Goal: Check status: Check status

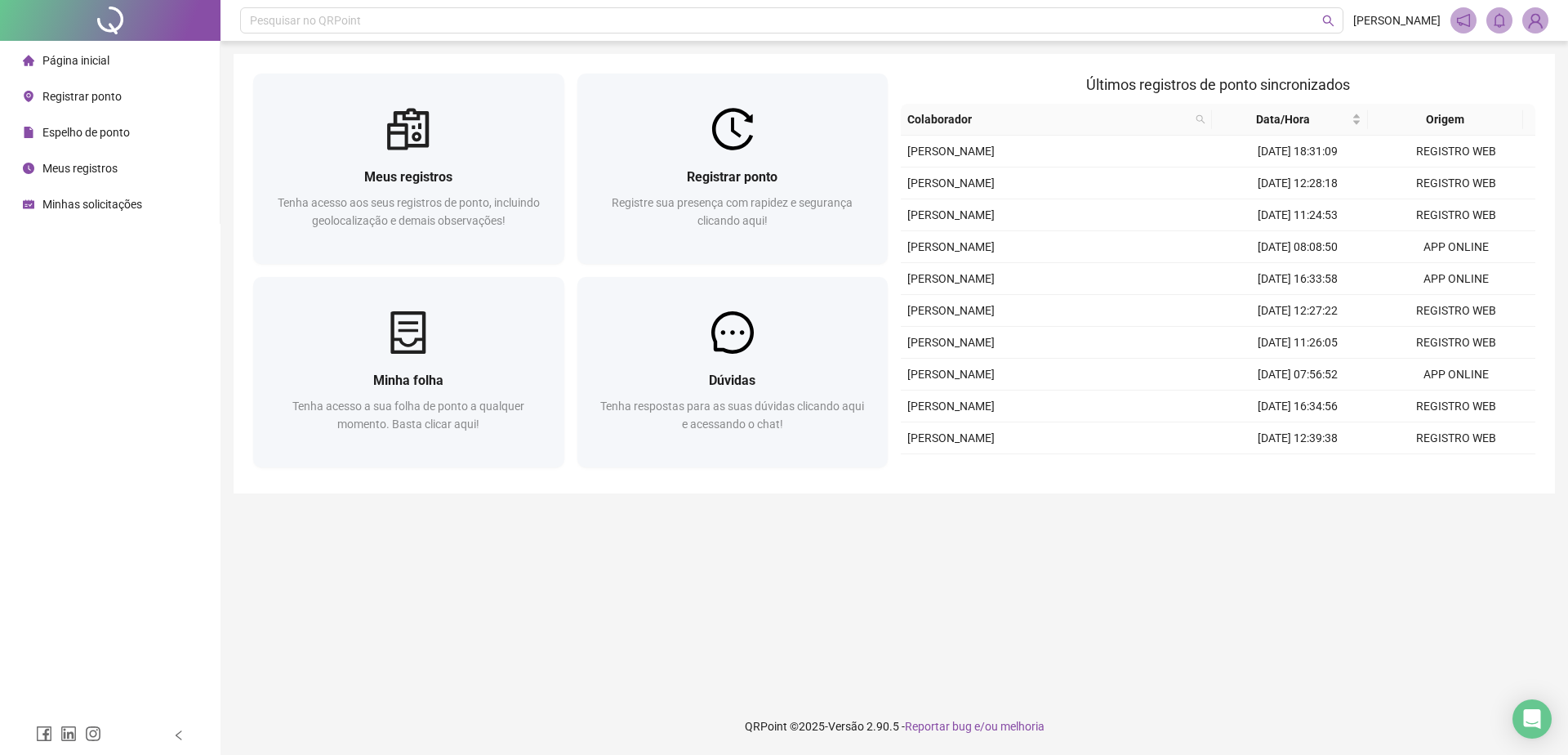
drag, startPoint x: 185, startPoint y: 424, endPoint x: 187, endPoint y: 409, distance: 15.1
click at [187, 408] on div "Página inicial Registrar ponto Espelho de ponto Meus registros Minhas solicitaç…" at bounding box center [110, 358] width 220 height 715
click at [1135, 79] on span "Últimos registros de ponto sincronizados" at bounding box center [1218, 85] width 264 height 17
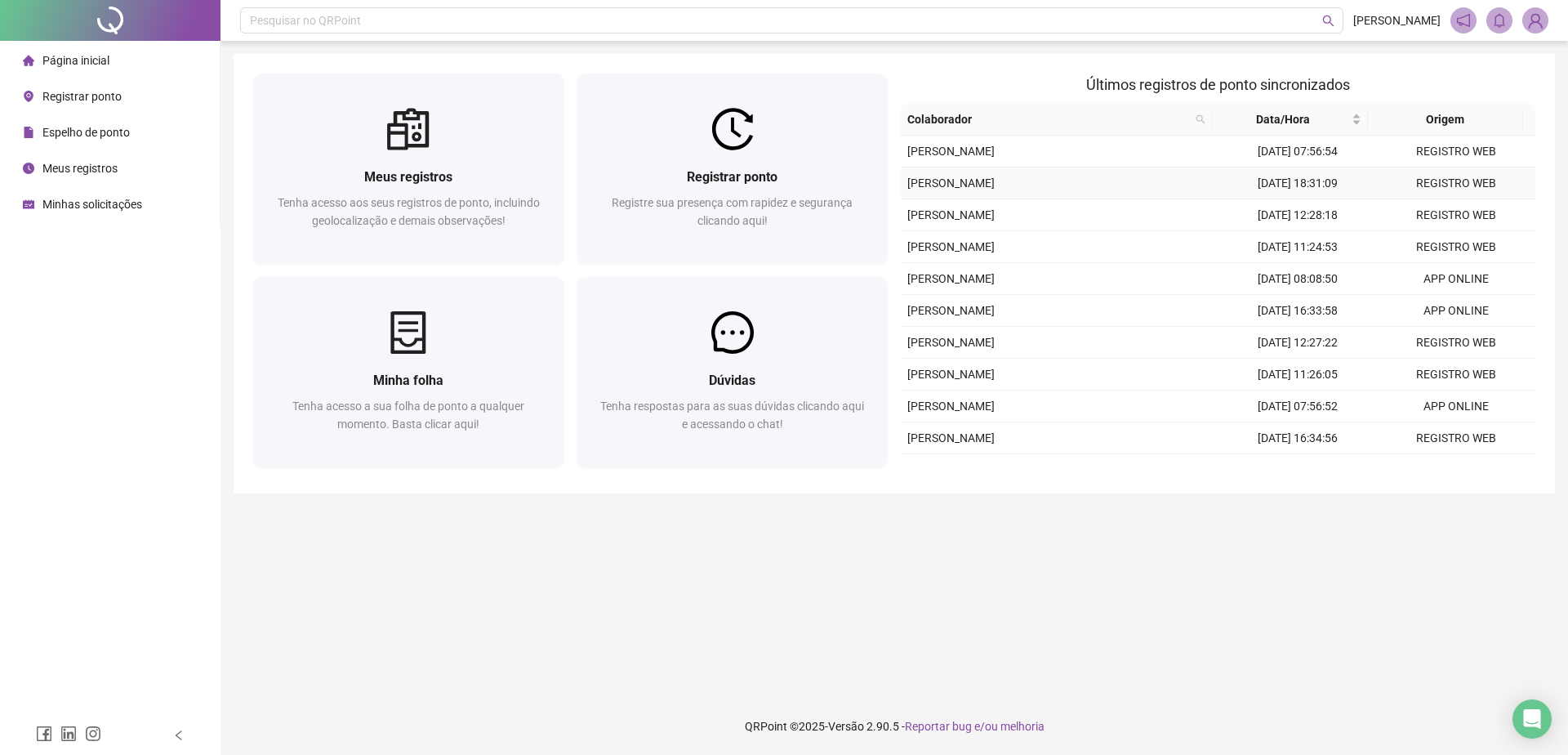
click at [1113, 156] on td "[PERSON_NAME]" at bounding box center [1060, 152] width 318 height 32
type input "**********"
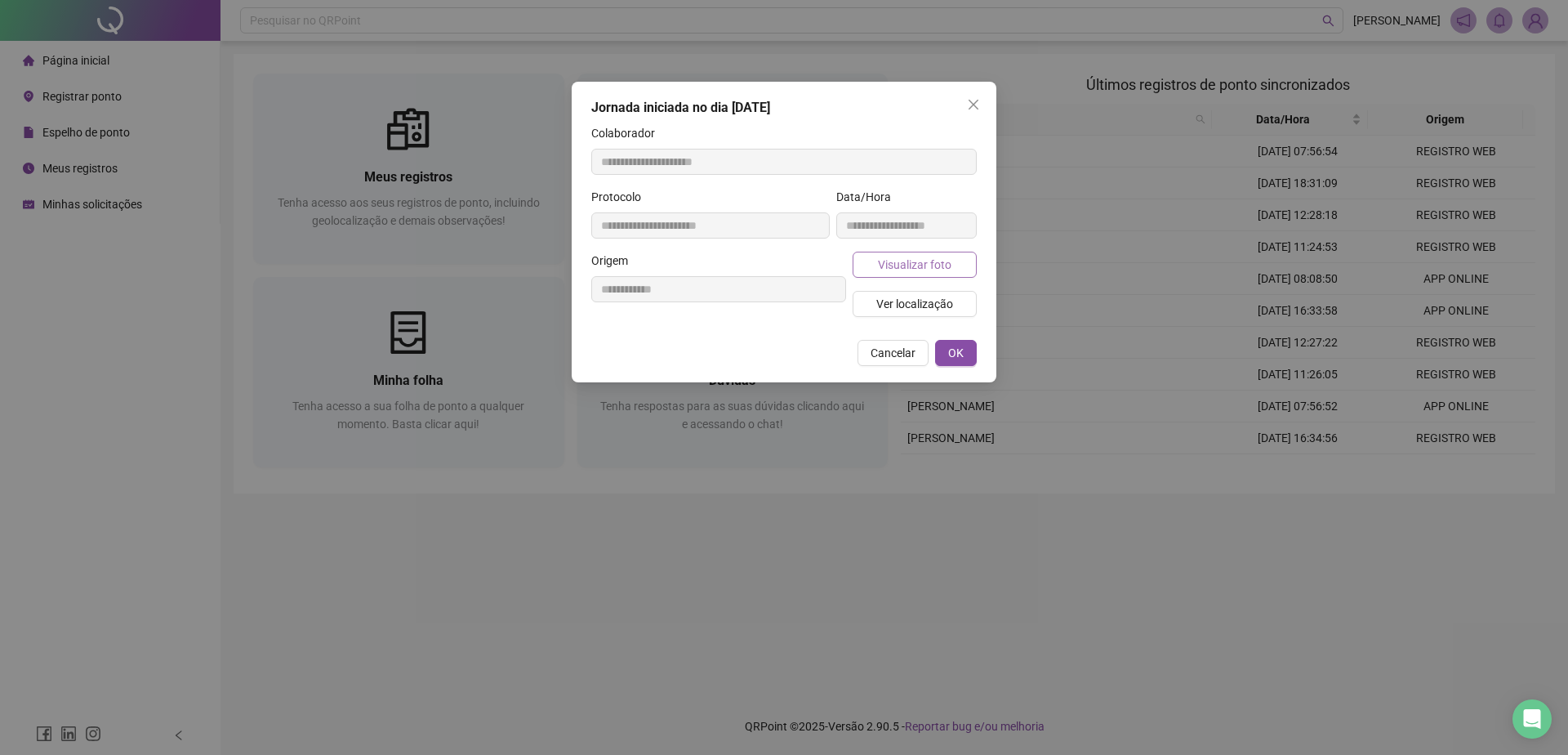
click at [893, 275] on button "Visualizar foto" at bounding box center [915, 265] width 124 height 26
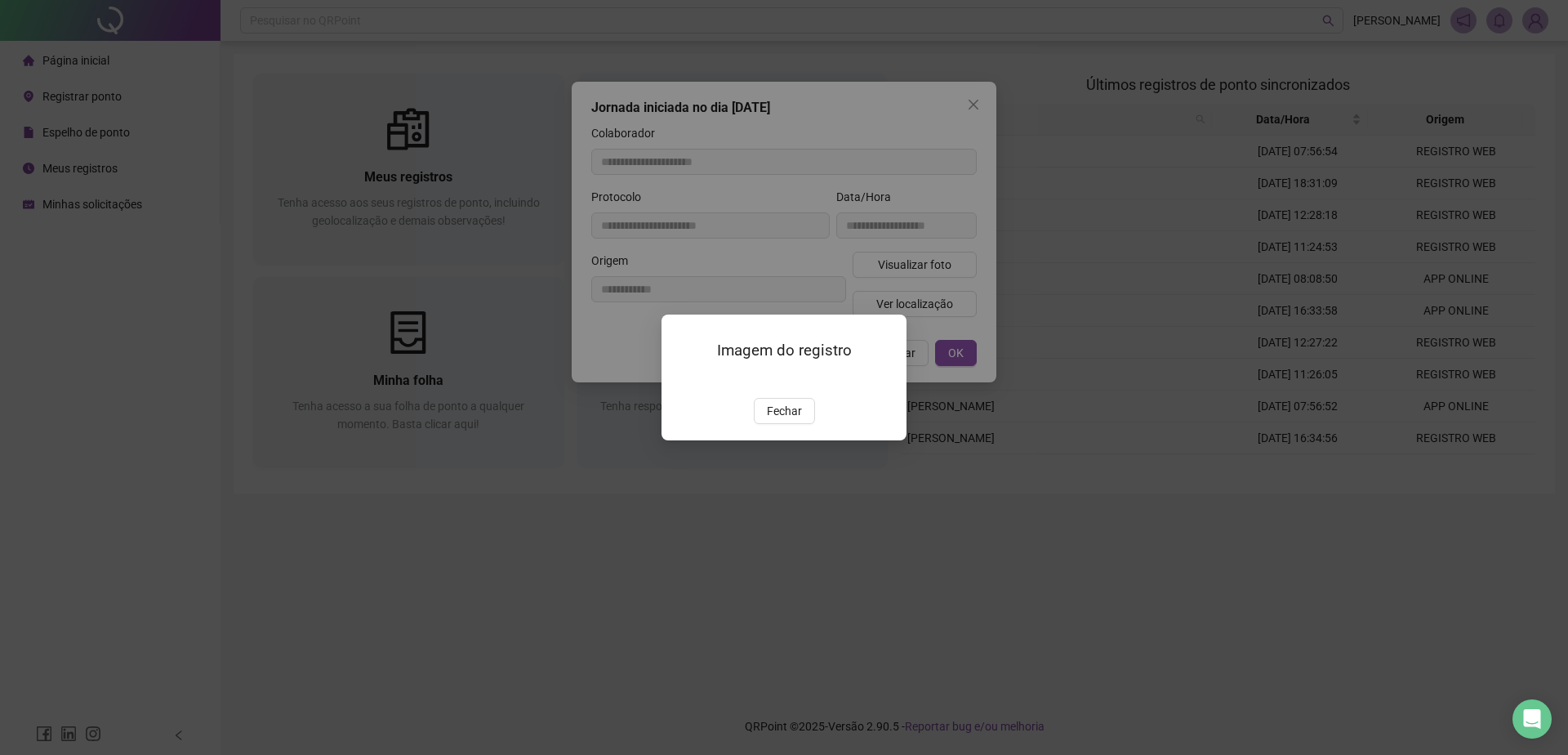
click at [1071, 400] on div "Imagem do registro Fechar" at bounding box center [784, 378] width 1568 height 755
click at [1112, 249] on div "Imagem do registro Fechar" at bounding box center [784, 378] width 1568 height 755
click at [973, 105] on div "Imagem do registro Fechar" at bounding box center [784, 378] width 1568 height 755
drag, startPoint x: 790, startPoint y: 477, endPoint x: 801, endPoint y: 458, distance: 22.0
click at [790, 420] on span "Fechar" at bounding box center [784, 410] width 35 height 18
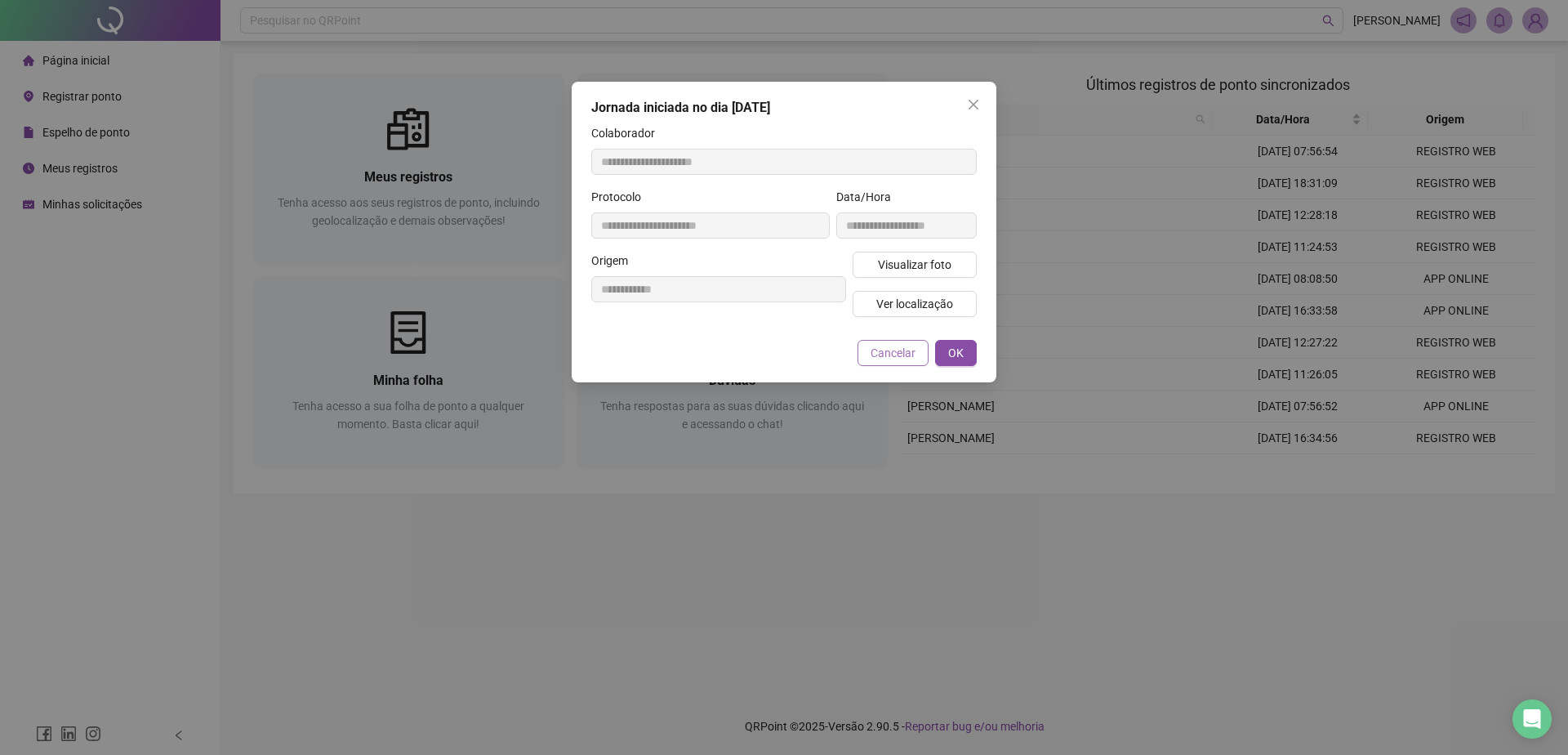
click at [905, 353] on span "Cancelar" at bounding box center [893, 352] width 45 height 18
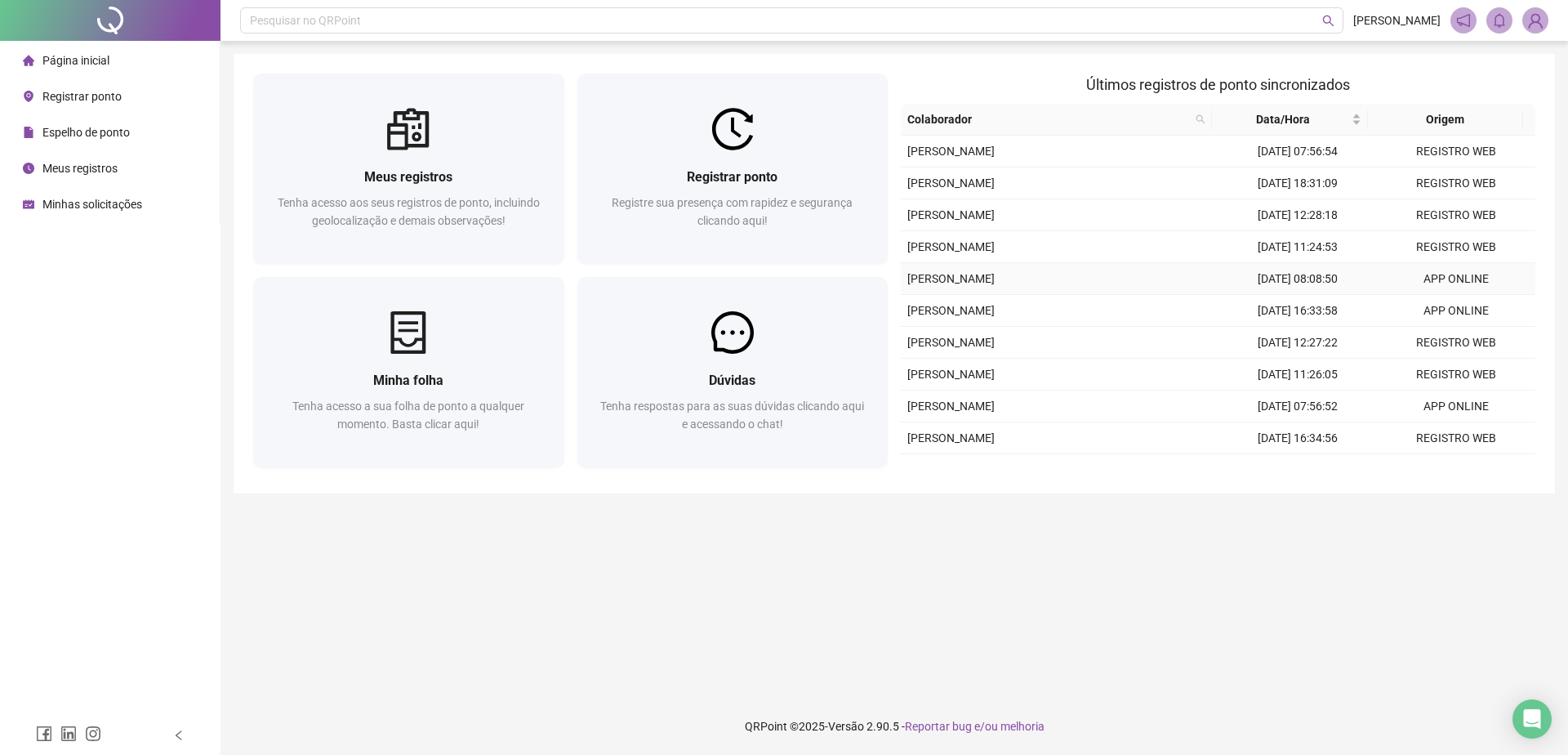
click at [1096, 275] on td "[PERSON_NAME]" at bounding box center [1060, 279] width 318 height 32
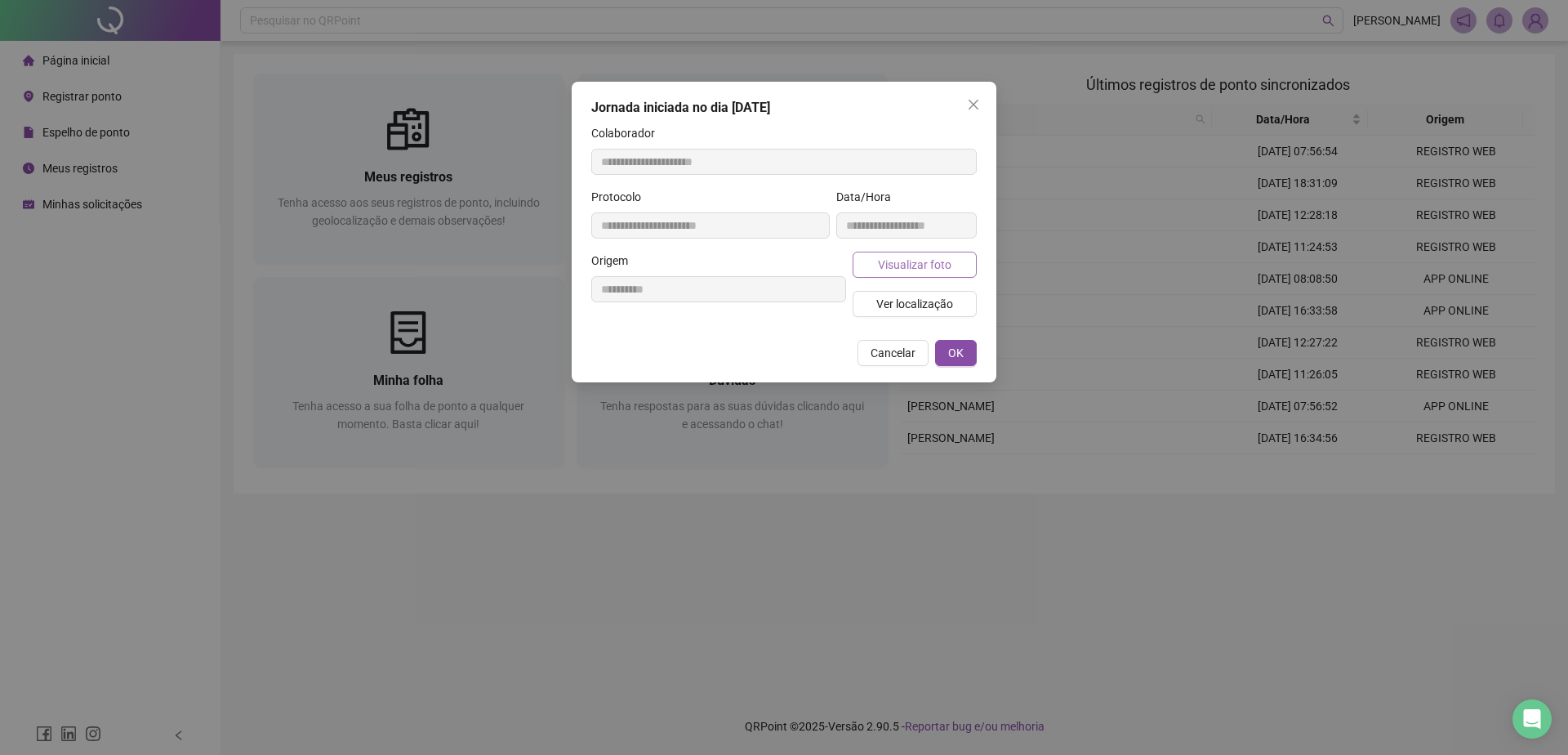
click at [918, 261] on span "Visualizar foto" at bounding box center [915, 265] width 73 height 18
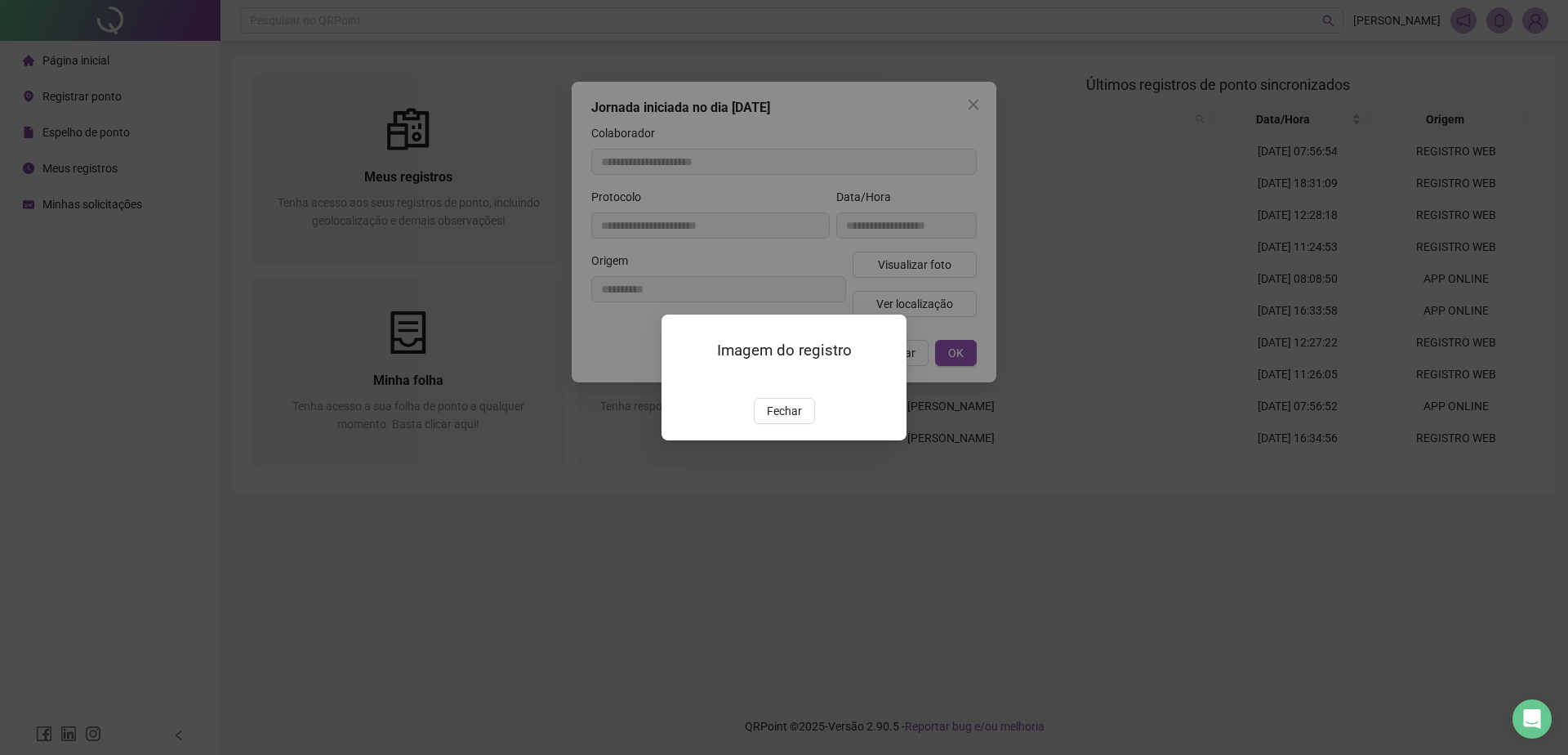
click at [1082, 387] on div "Imagem do registro Fechar" at bounding box center [784, 378] width 1568 height 755
click at [792, 420] on span "Fechar" at bounding box center [784, 410] width 35 height 18
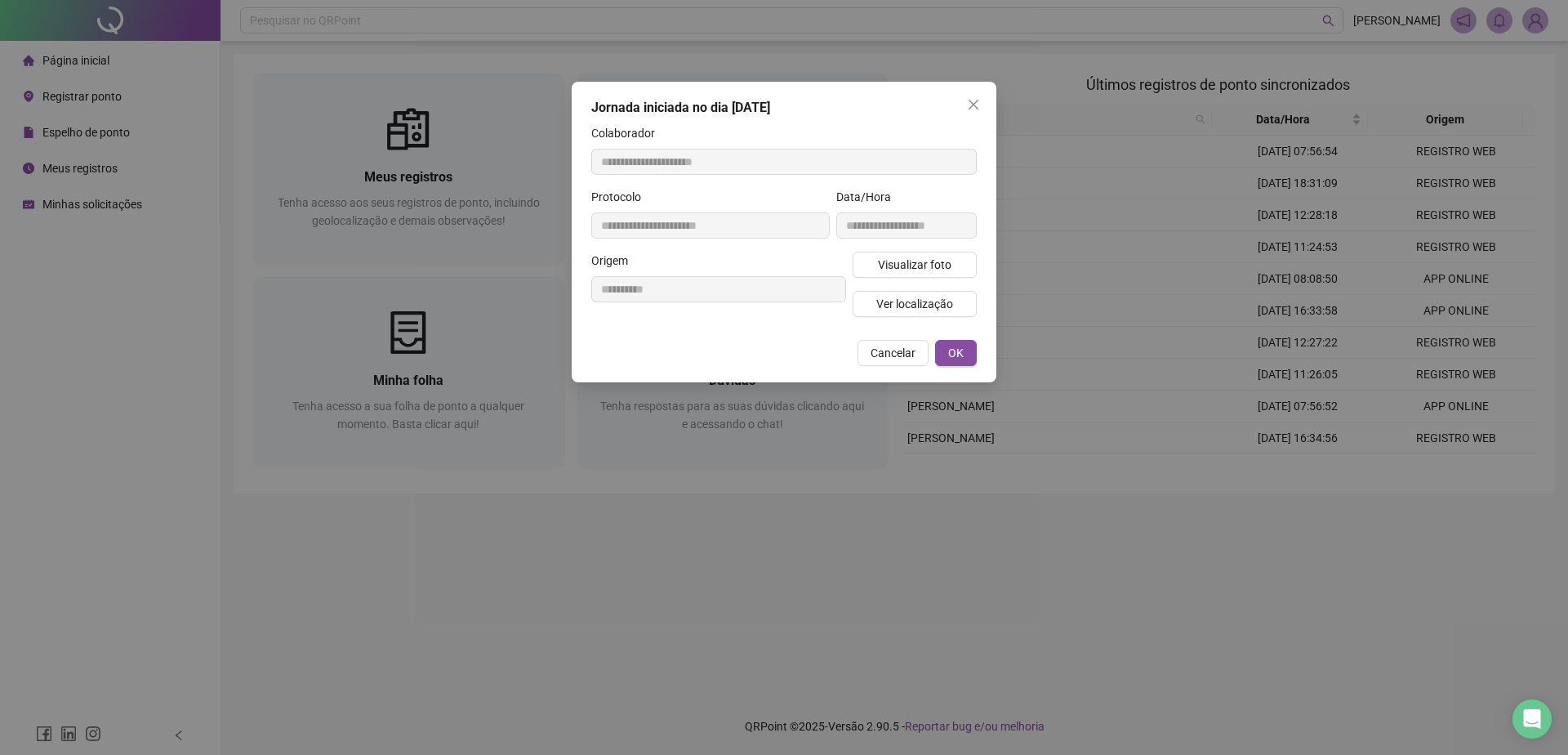
drag, startPoint x: 899, startPoint y: 357, endPoint x: 952, endPoint y: 363, distance: 53.3
click at [897, 356] on span "Cancelar" at bounding box center [893, 352] width 45 height 18
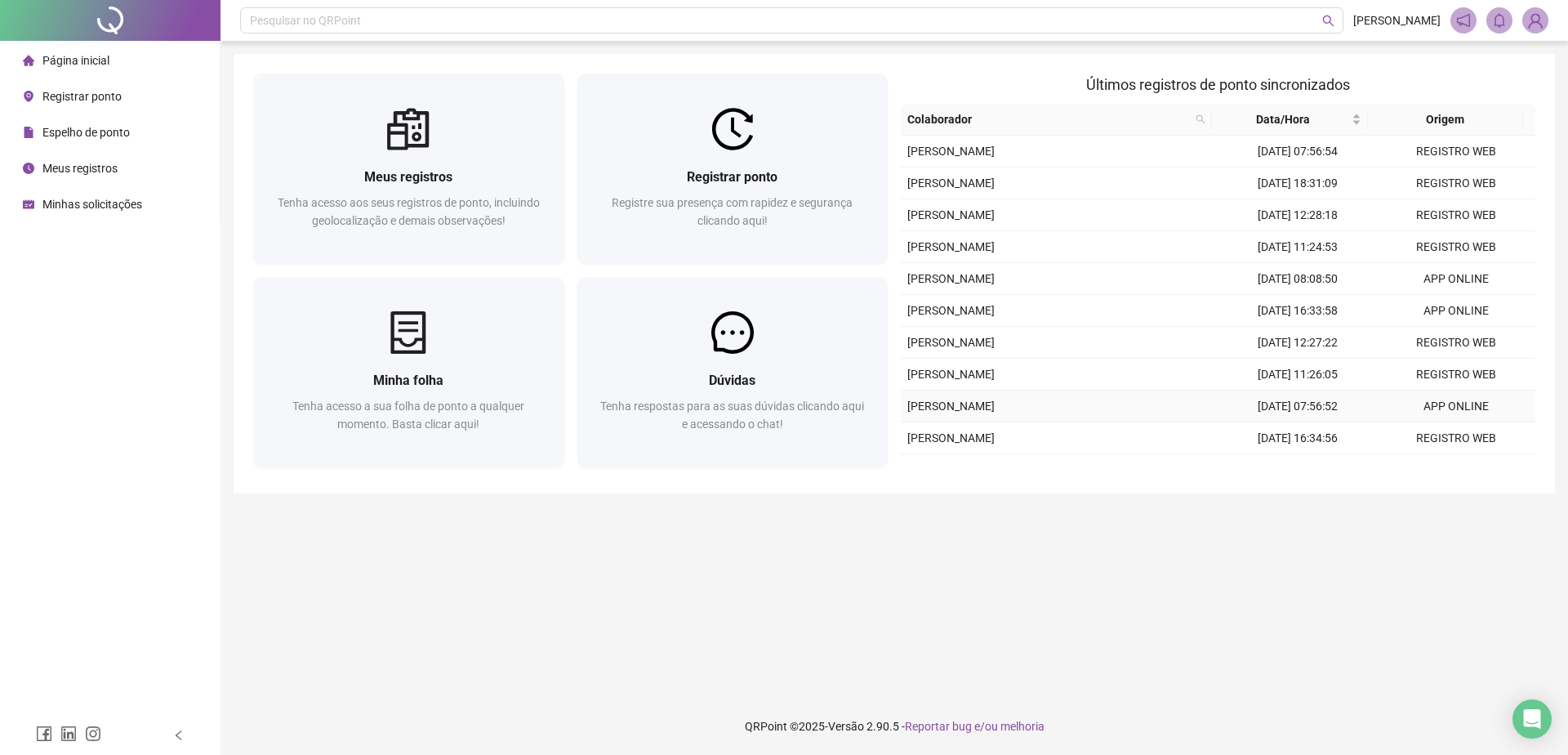
click at [1383, 414] on td "APP ONLINE" at bounding box center [1456, 407] width 158 height 32
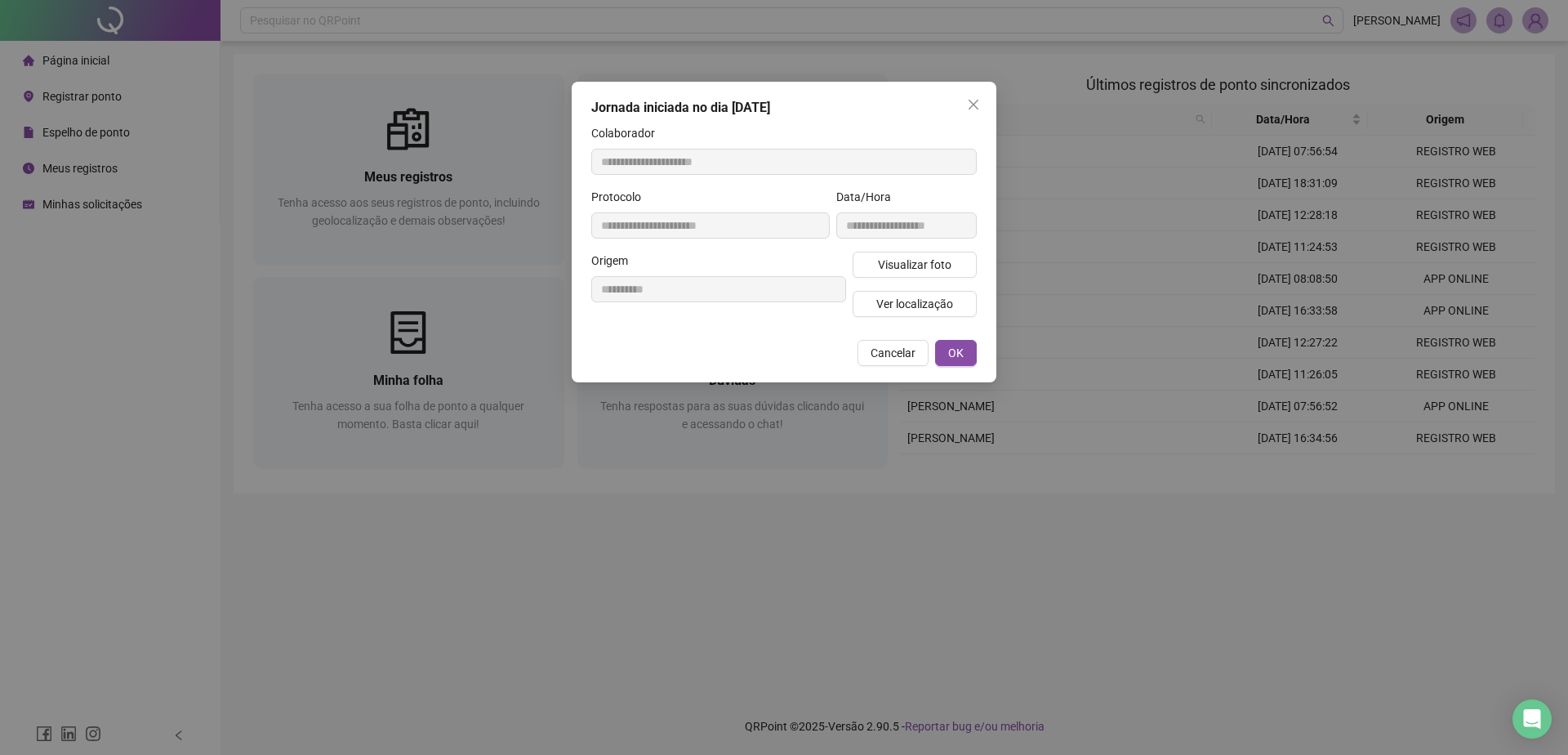
type input "**********"
click at [888, 260] on span "Visualizar foto" at bounding box center [915, 265] width 73 height 18
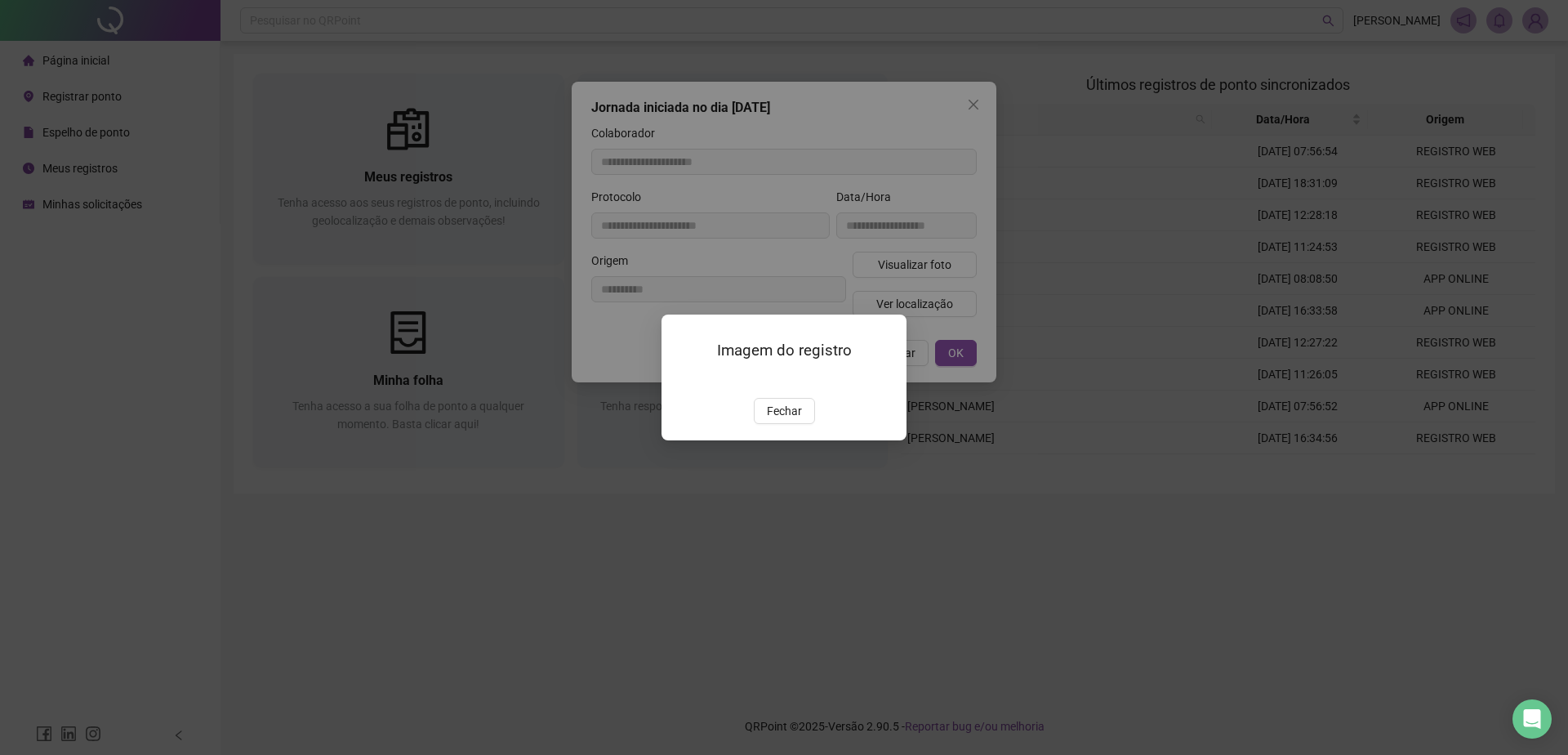
drag, startPoint x: 793, startPoint y: 506, endPoint x: 774, endPoint y: 547, distance: 45.2
click at [794, 440] on div "Imagem do registro Fechar" at bounding box center [784, 377] width 245 height 125
drag, startPoint x: 797, startPoint y: 506, endPoint x: 801, endPoint y: 494, distance: 12.6
click at [801, 420] on span "Fechar" at bounding box center [784, 410] width 35 height 18
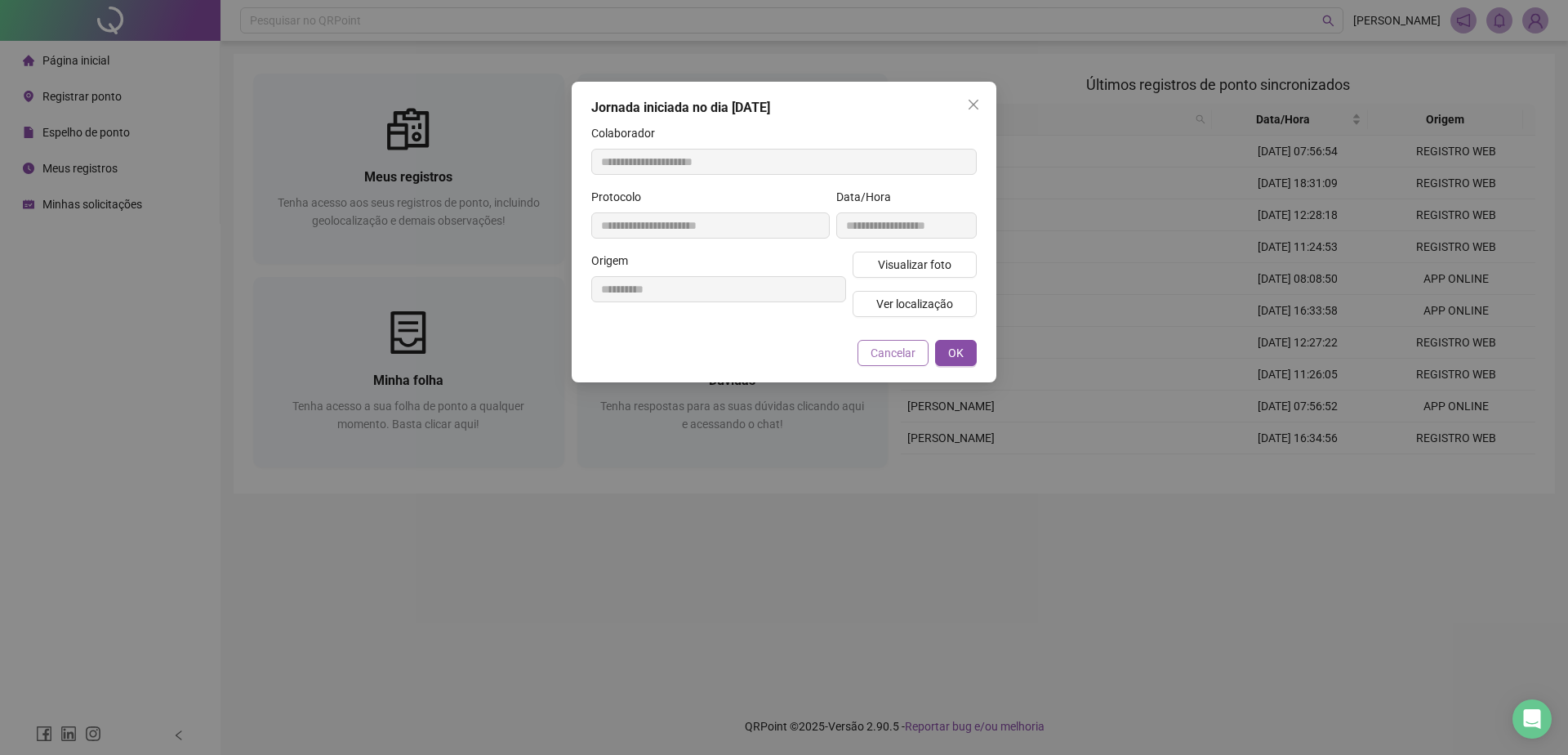
click at [881, 346] on span "Cancelar" at bounding box center [893, 352] width 45 height 18
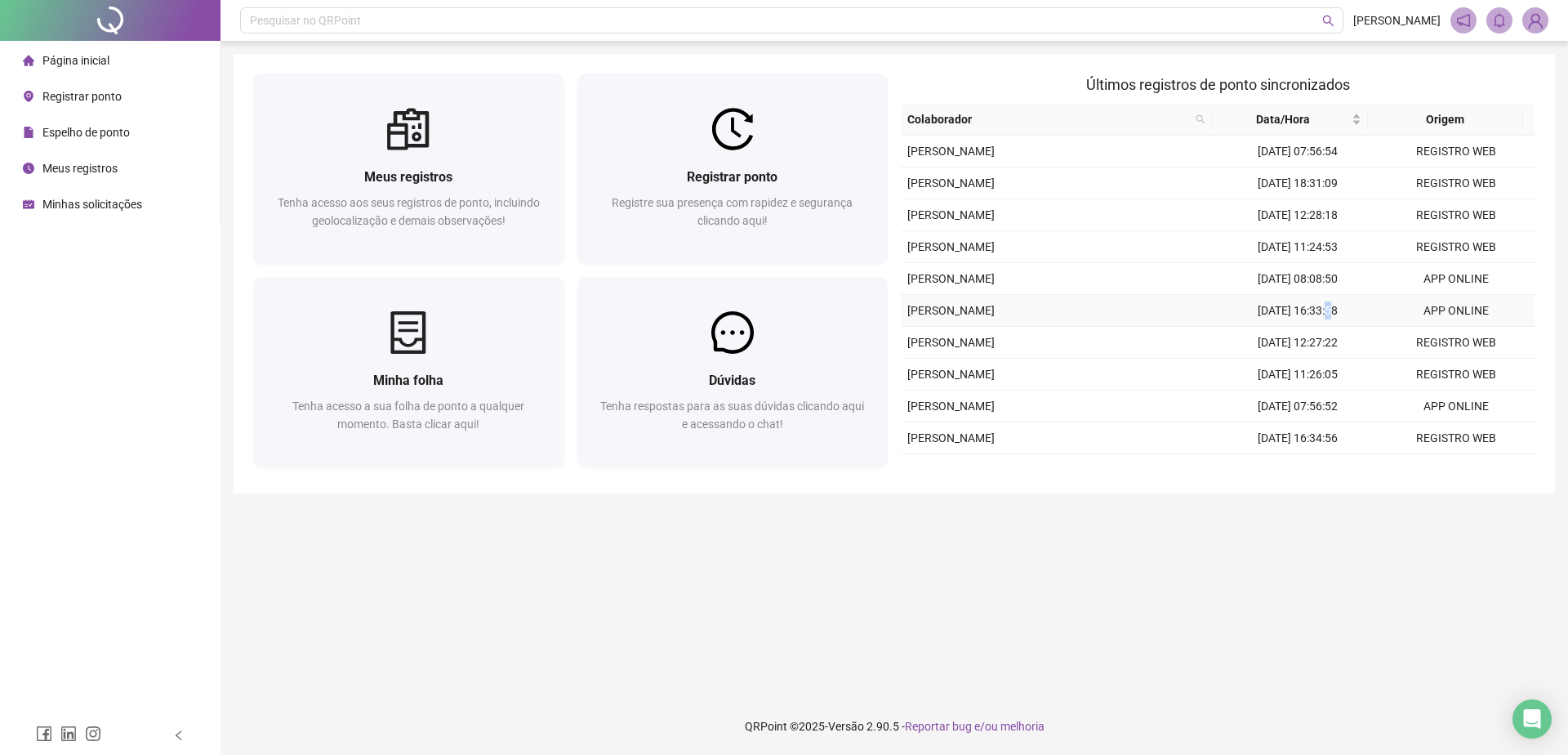
click at [1313, 312] on td "[DATE] 16:33:58" at bounding box center [1298, 311] width 158 height 32
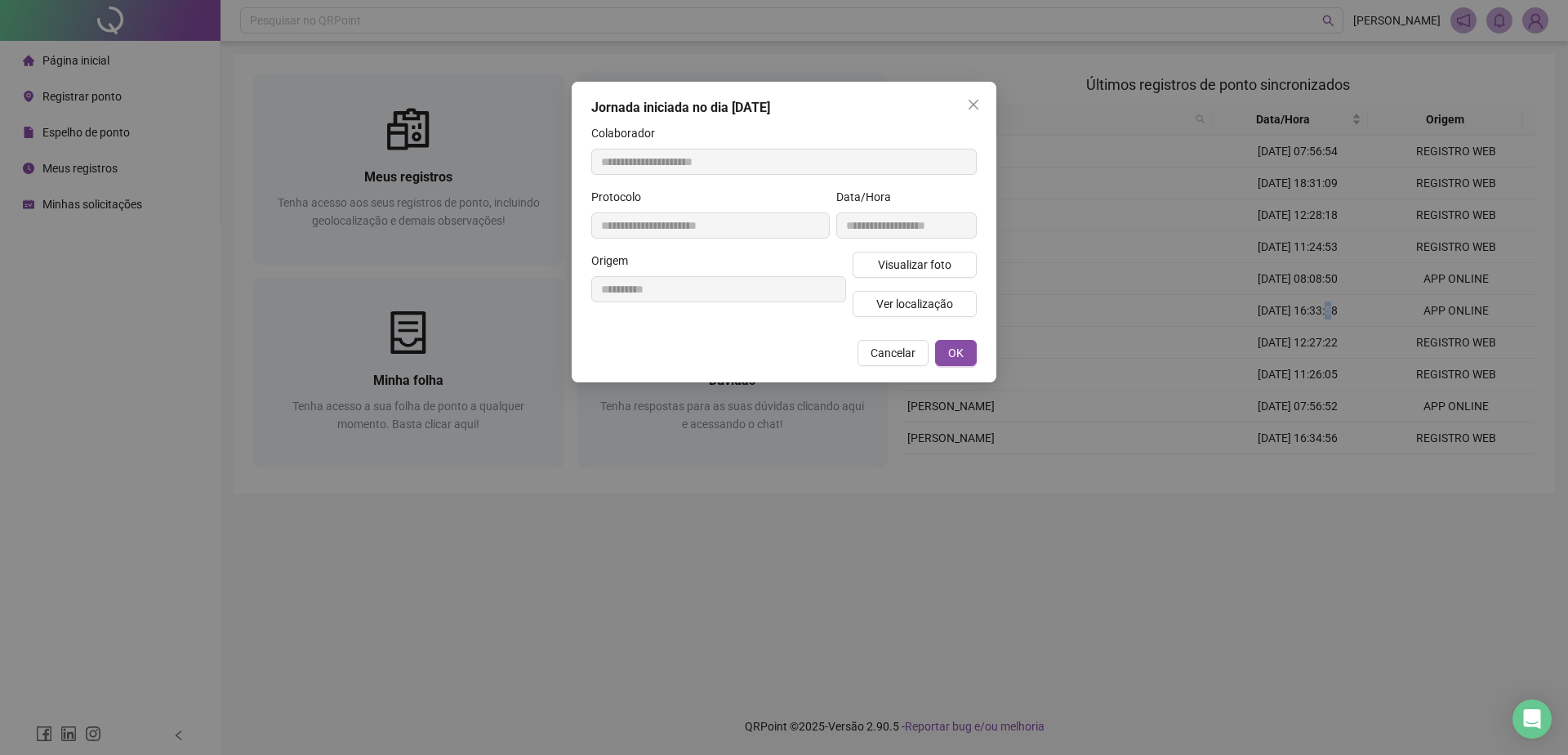
type input "**********"
click at [927, 270] on span "Visualizar foto" at bounding box center [915, 265] width 73 height 18
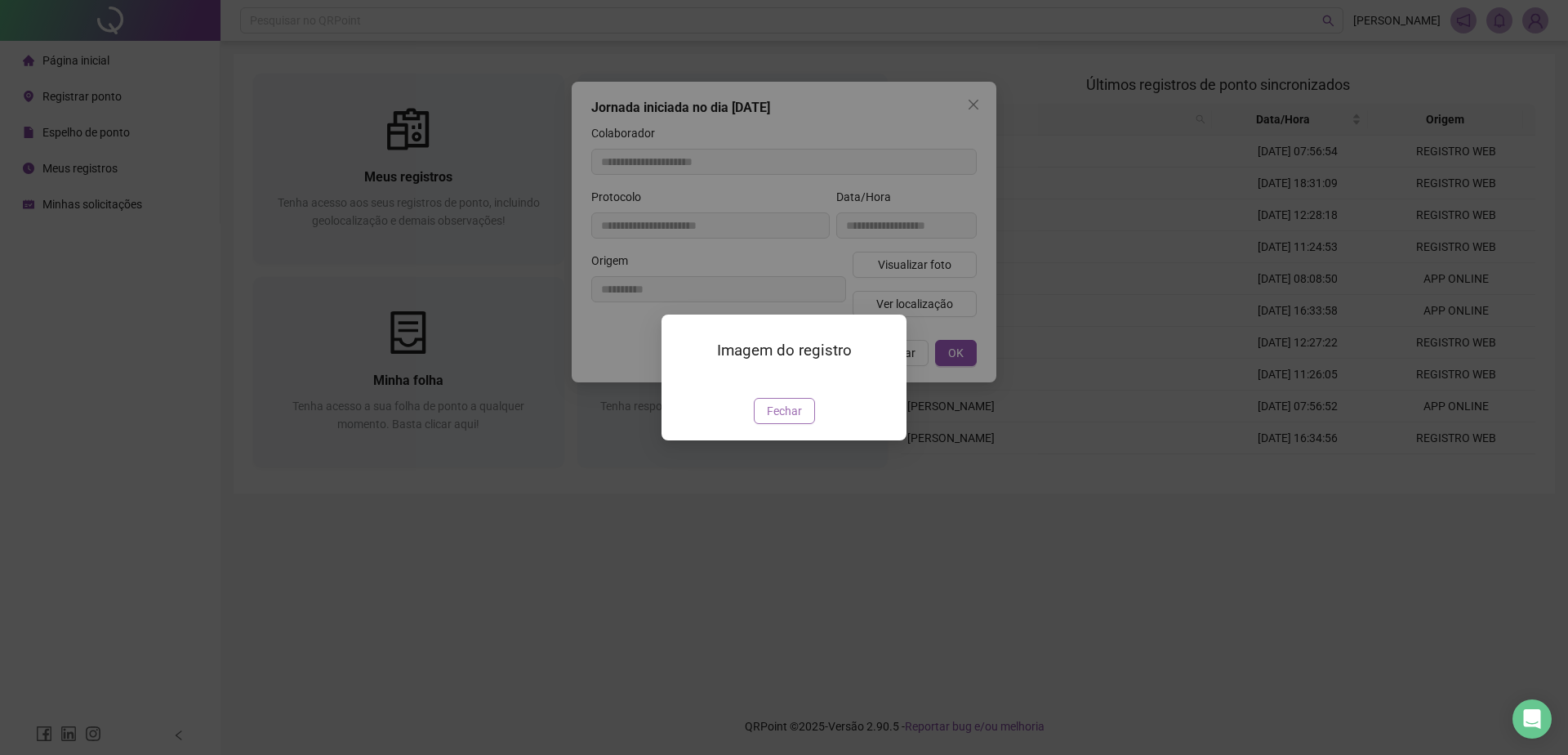
drag, startPoint x: 783, startPoint y: 490, endPoint x: 785, endPoint y: 501, distance: 11.2
click at [786, 440] on div "Imagem do registro Fechar" at bounding box center [784, 377] width 245 height 125
click at [785, 420] on span "Fechar" at bounding box center [784, 410] width 35 height 18
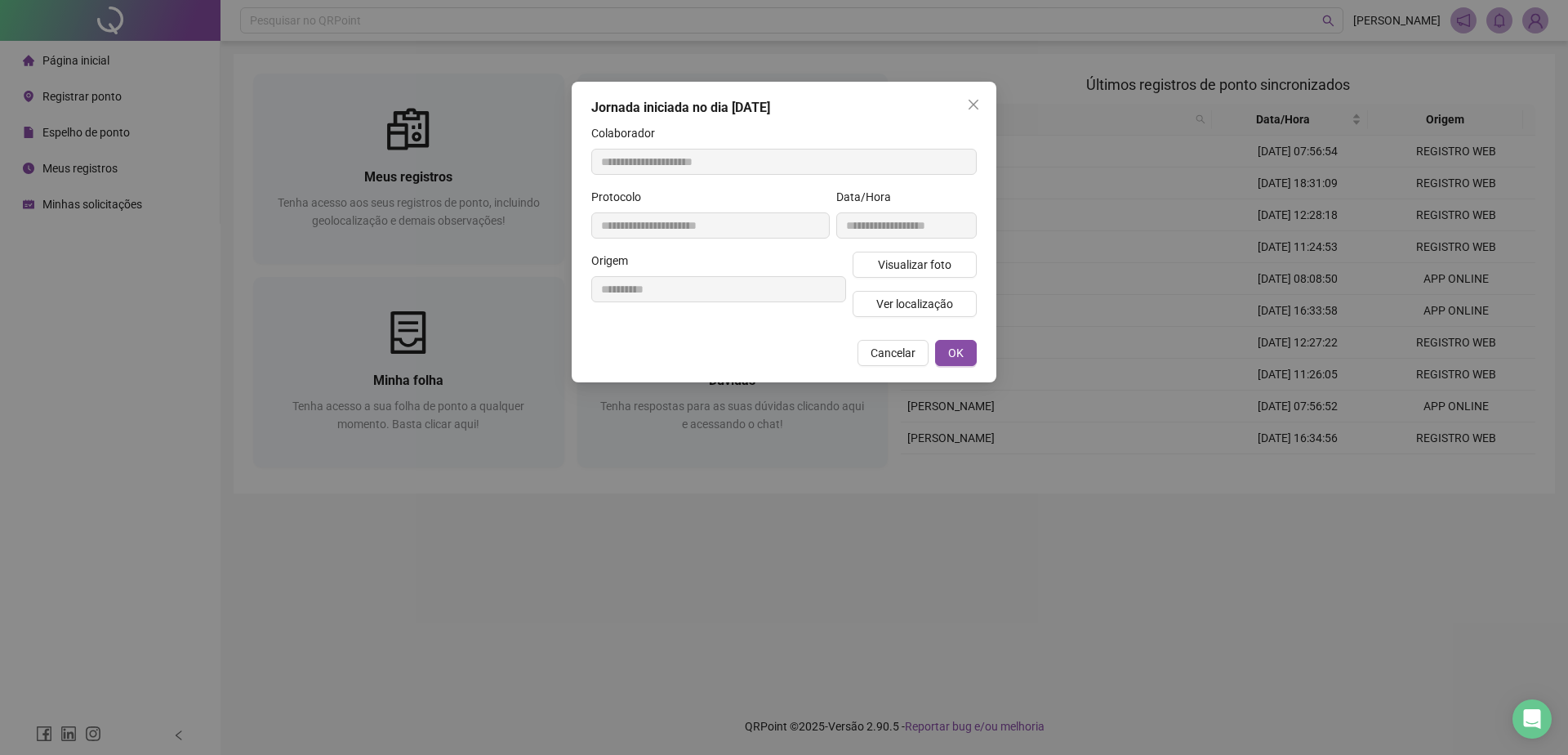
click at [1067, 488] on div "**********" at bounding box center [784, 378] width 1568 height 755
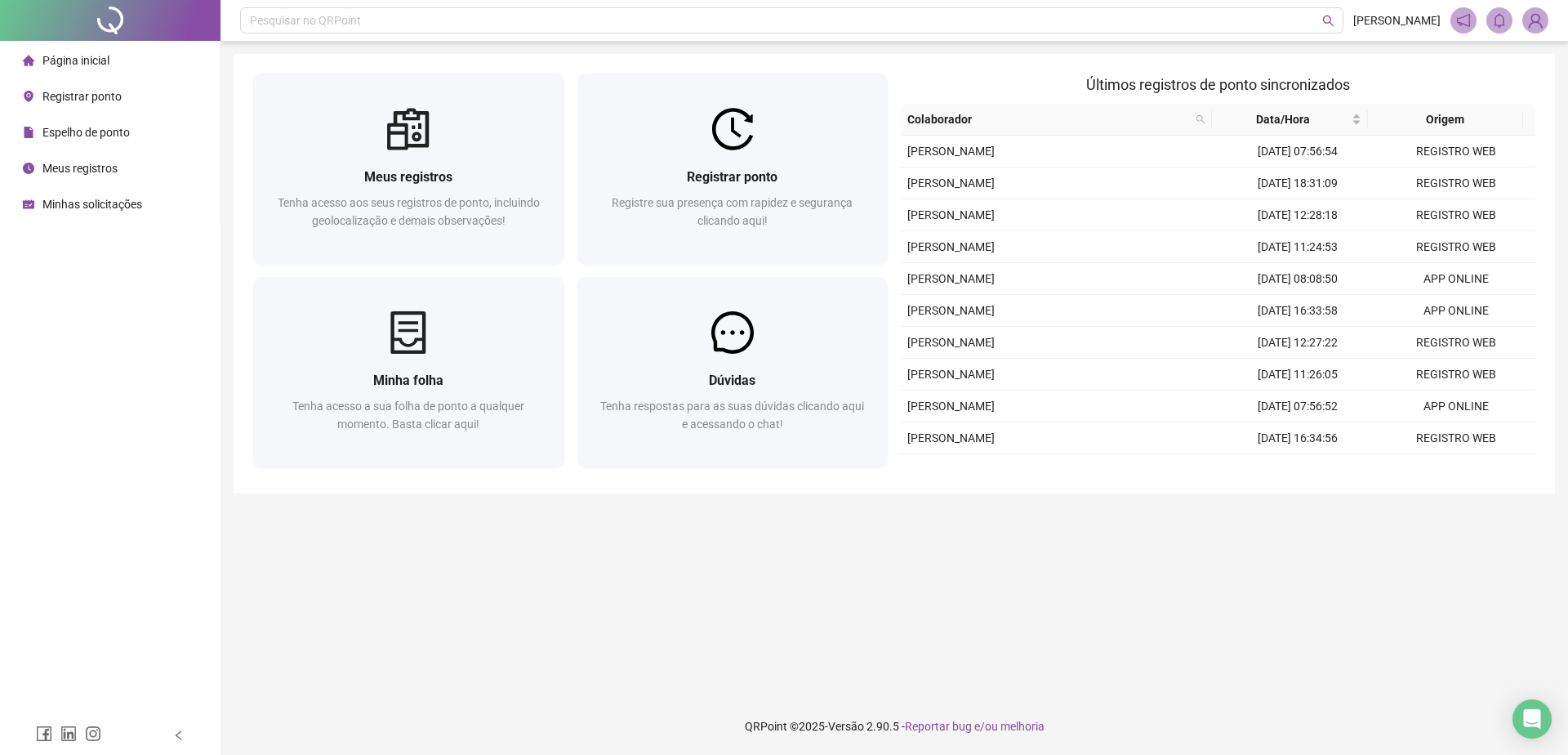
click at [30, 63] on icon "home" at bounding box center [28, 59] width 11 height 10
click at [77, 65] on span "Página inicial" at bounding box center [75, 60] width 67 height 13
